Goal: Task Accomplishment & Management: Manage account settings

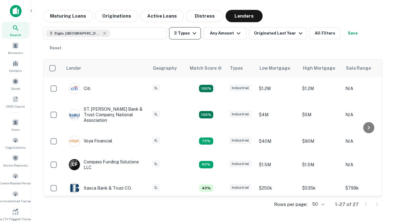
click at [185, 33] on button "3 Types" at bounding box center [185, 33] width 32 height 12
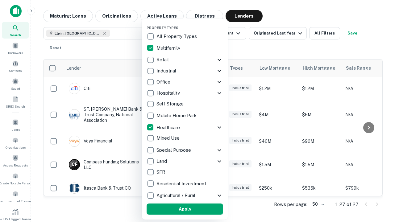
click at [185, 209] on button "Apply" at bounding box center [185, 209] width 77 height 11
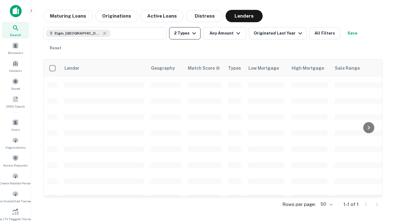
click at [185, 33] on button "2 Types" at bounding box center [184, 33] width 31 height 12
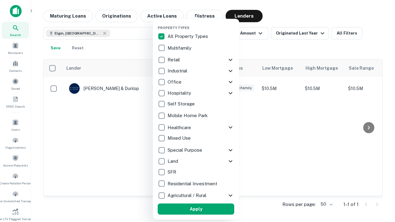
click at [196, 209] on button "Apply" at bounding box center [196, 209] width 77 height 11
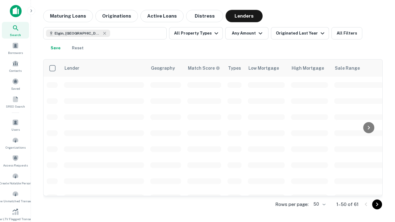
scroll to position [114, 0]
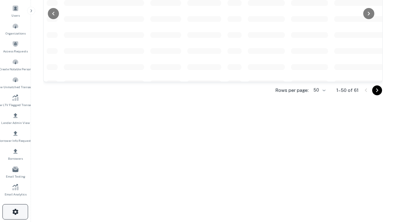
click at [15, 212] on icon "button" at bounding box center [15, 211] width 7 height 7
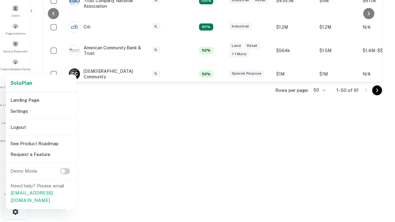
click at [41, 127] on li "Logout" at bounding box center [41, 127] width 66 height 11
